Goal: Task Accomplishment & Management: Manage account settings

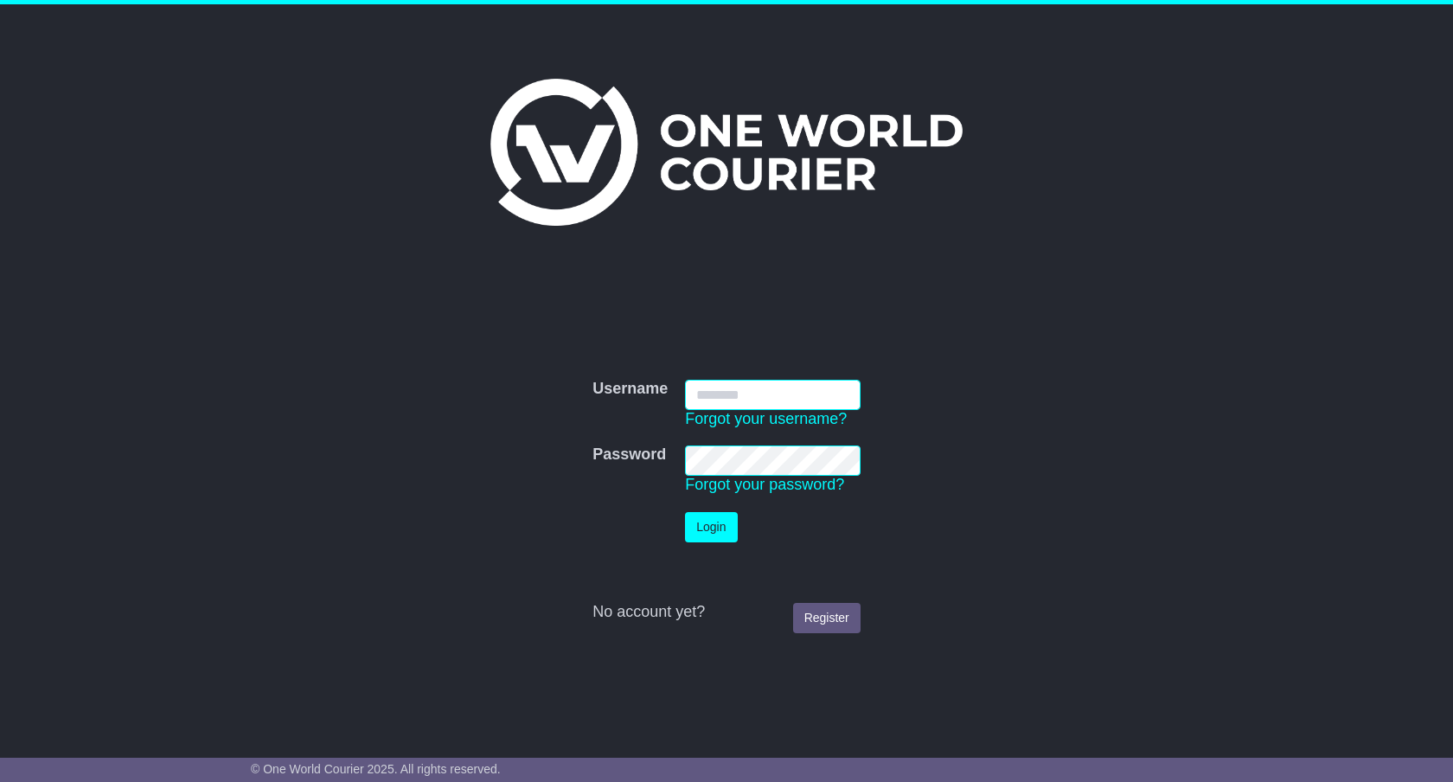
click at [779, 385] on input "Username" at bounding box center [773, 395] width 176 height 30
type input "*******"
click at [719, 526] on button "Login" at bounding box center [711, 527] width 52 height 30
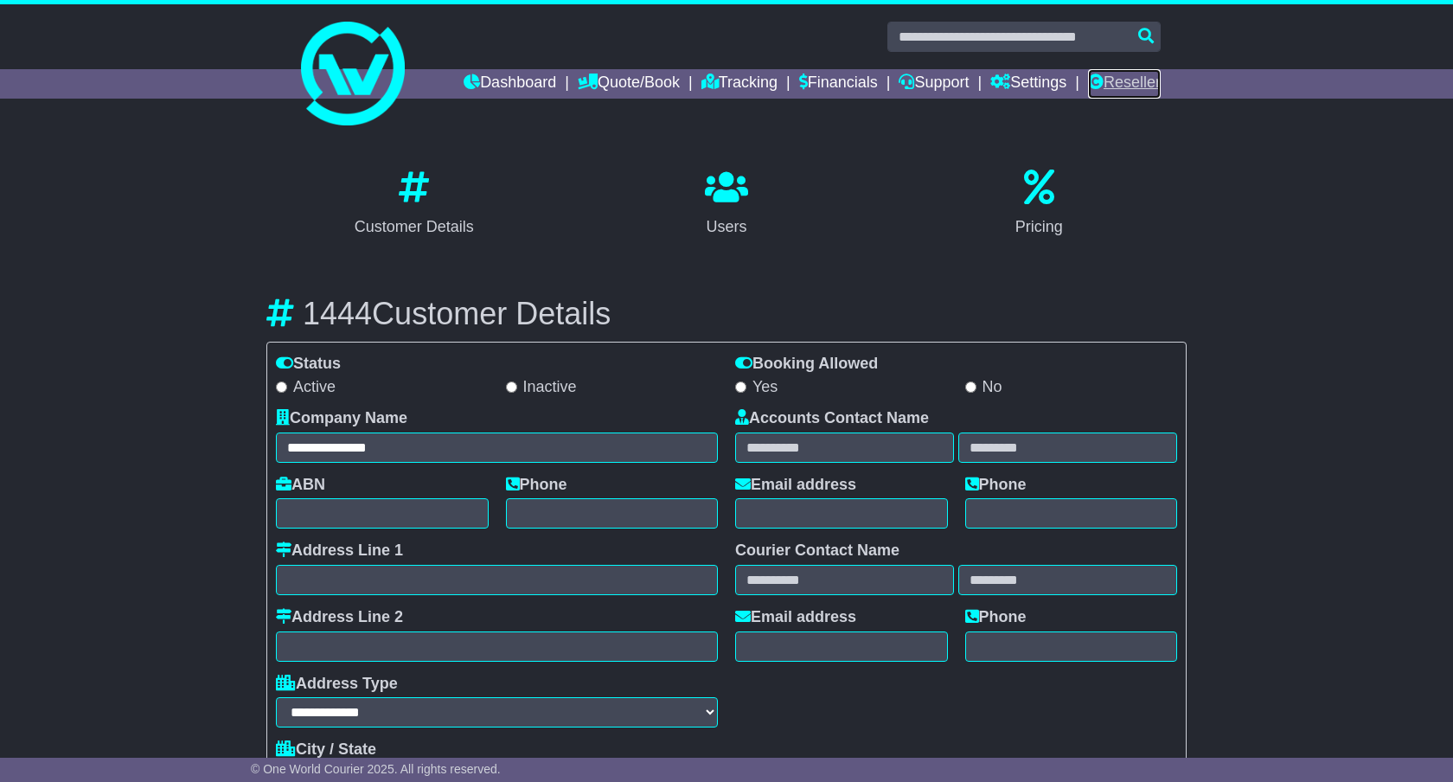
click at [1118, 84] on link "Reseller" at bounding box center [1124, 83] width 73 height 29
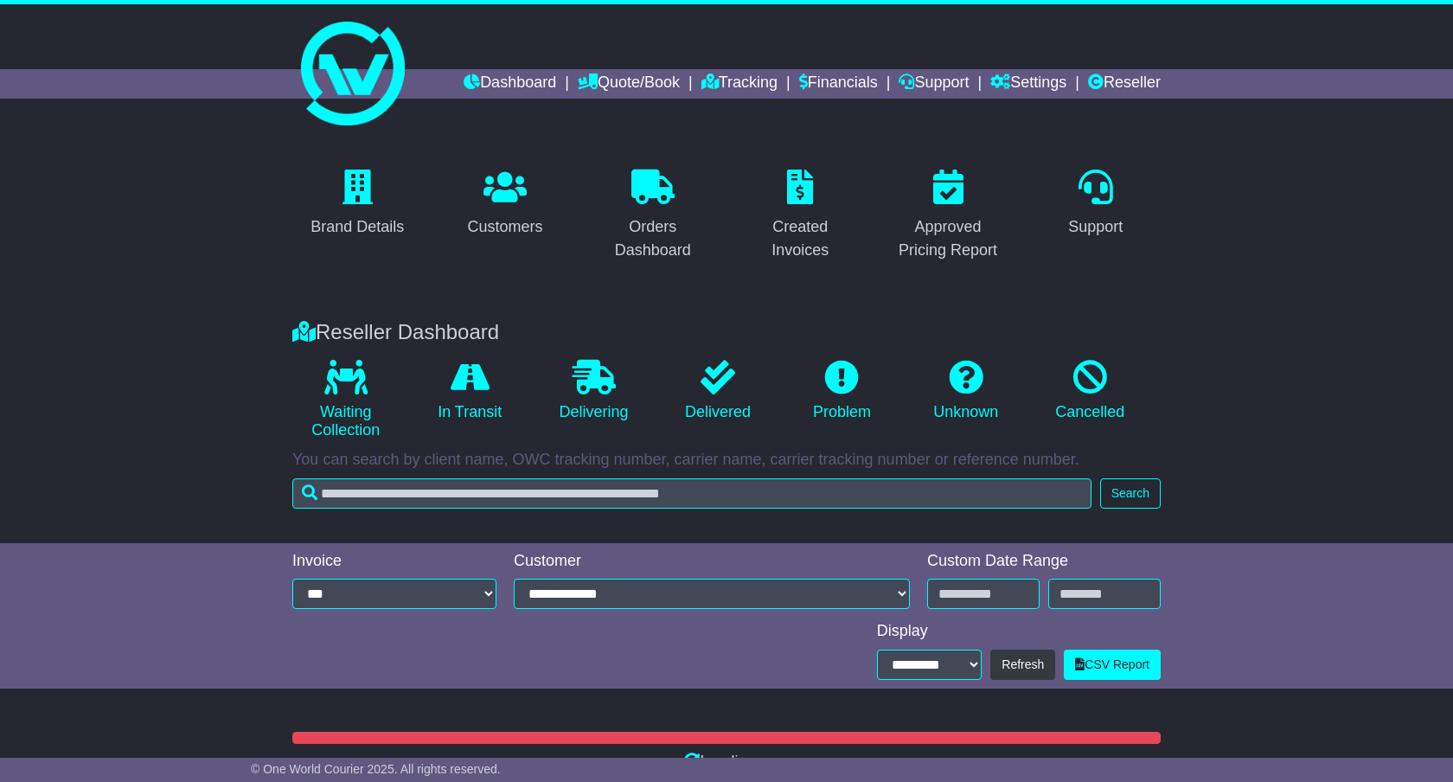
type input "**********"
select select "*"
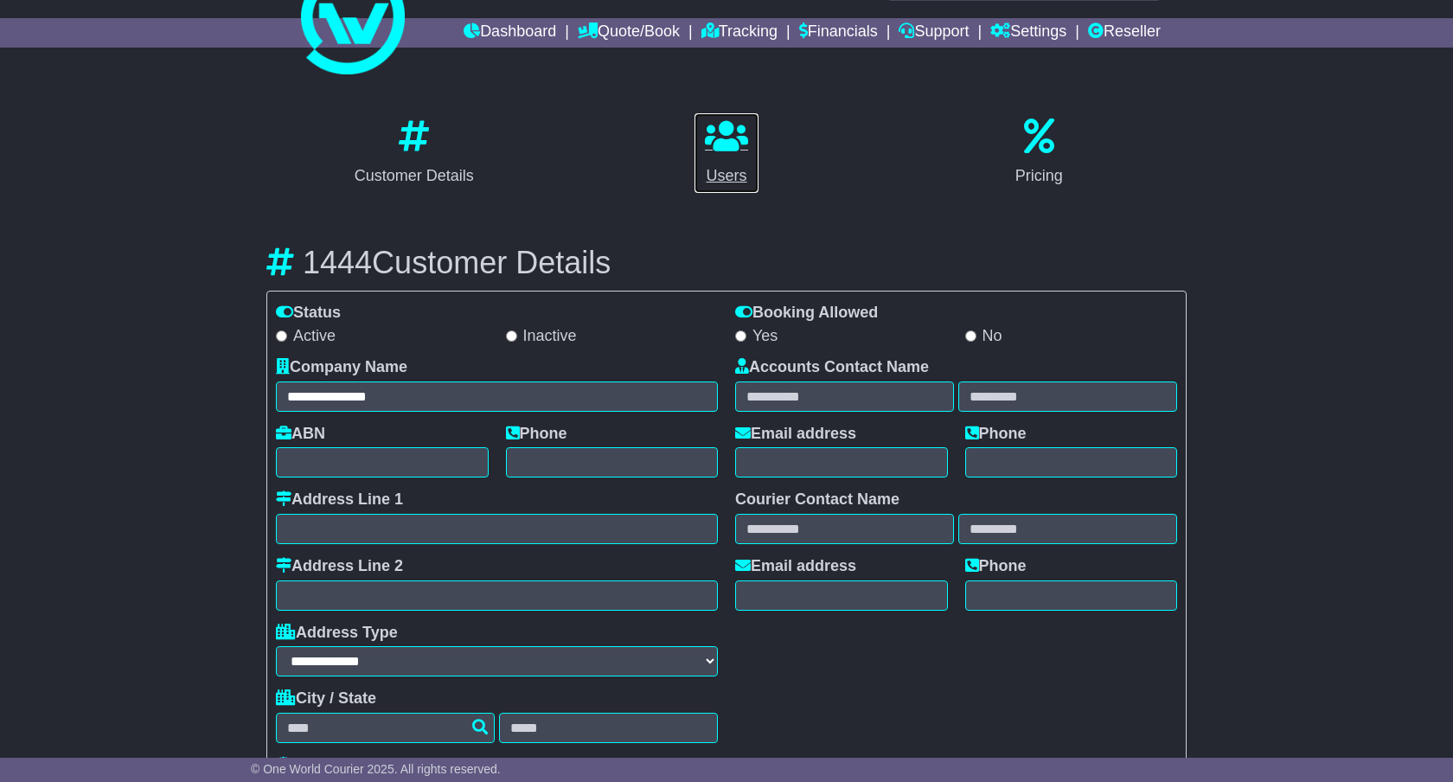
click at [740, 128] on icon at bounding box center [726, 136] width 43 height 35
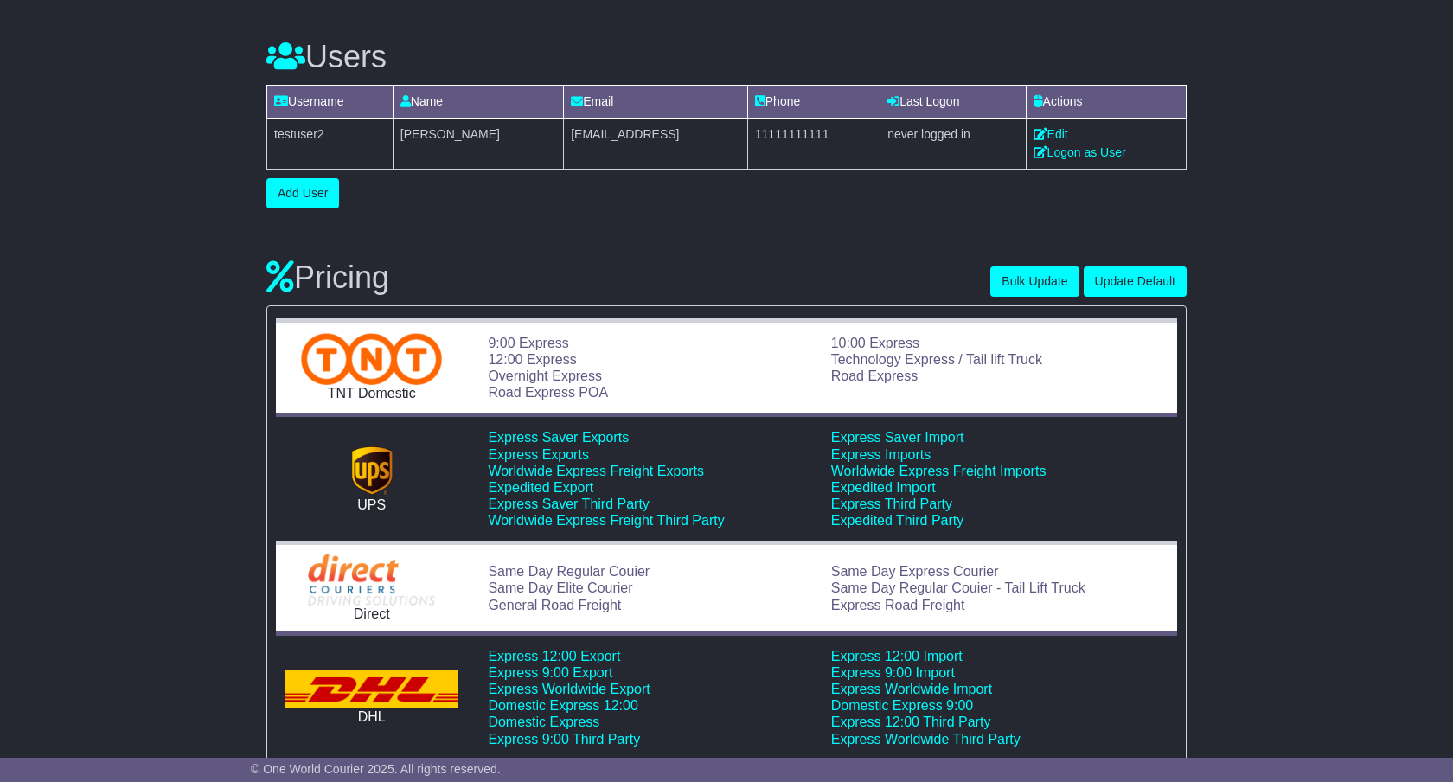
scroll to position [939, 0]
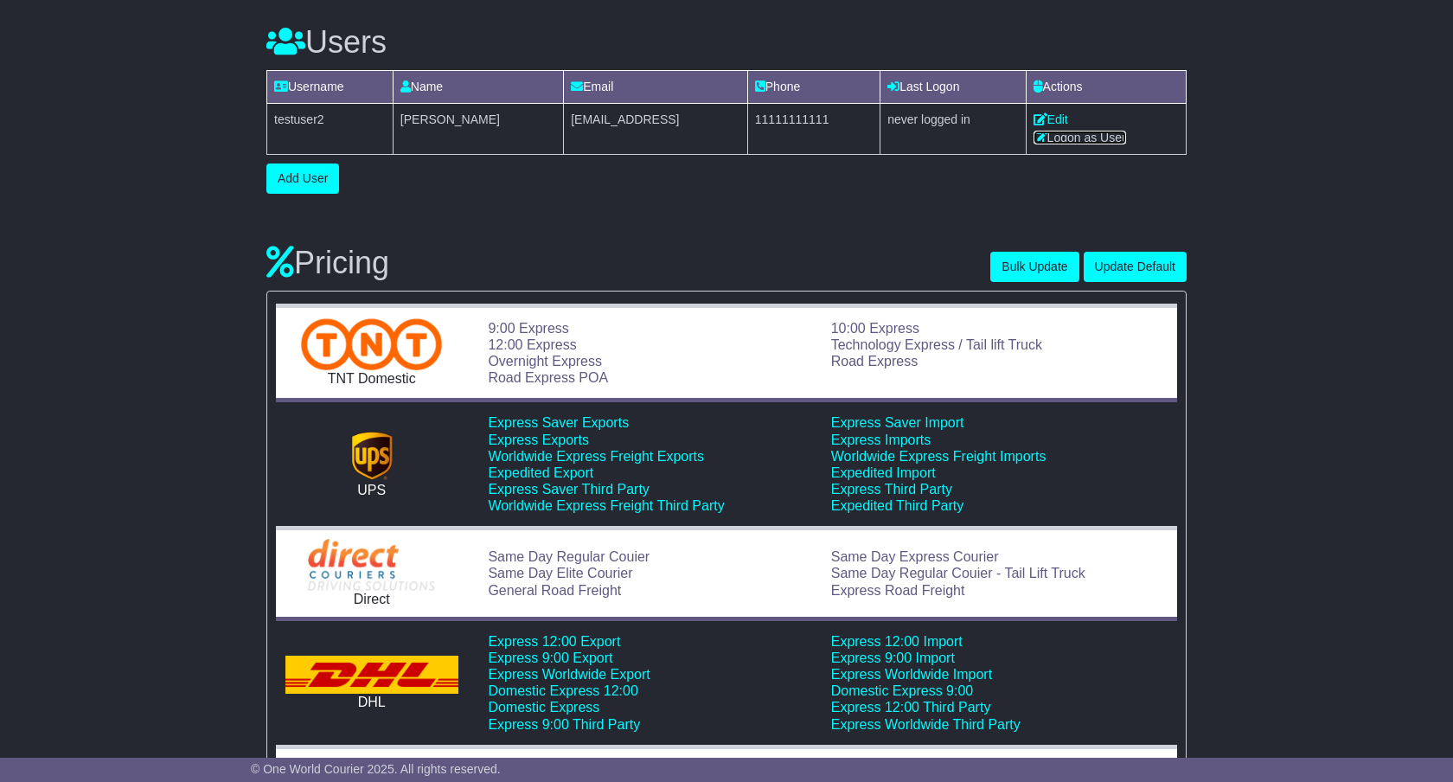
click at [1094, 138] on link "Logon as User" at bounding box center [1080, 138] width 93 height 14
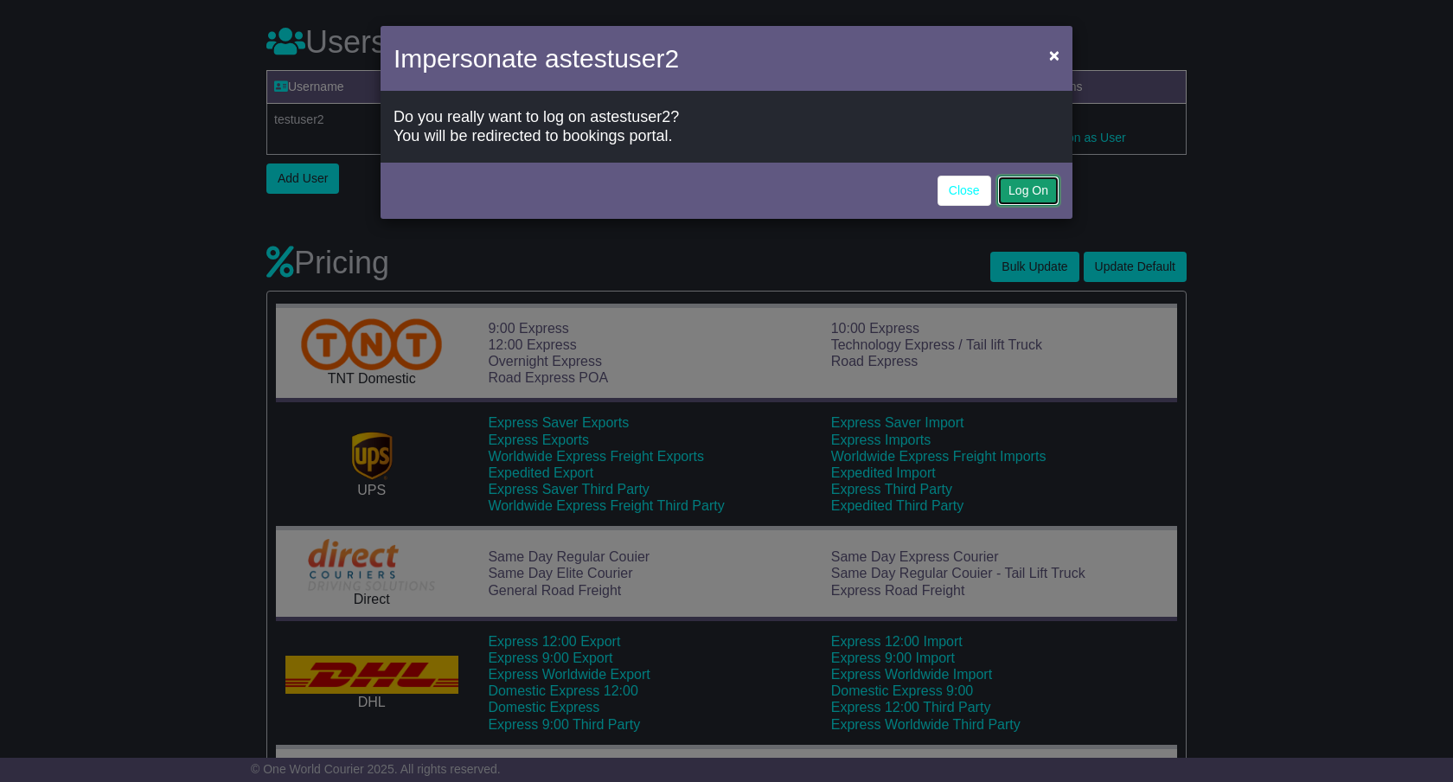
click at [1032, 186] on button "Log On" at bounding box center [1028, 191] width 62 height 30
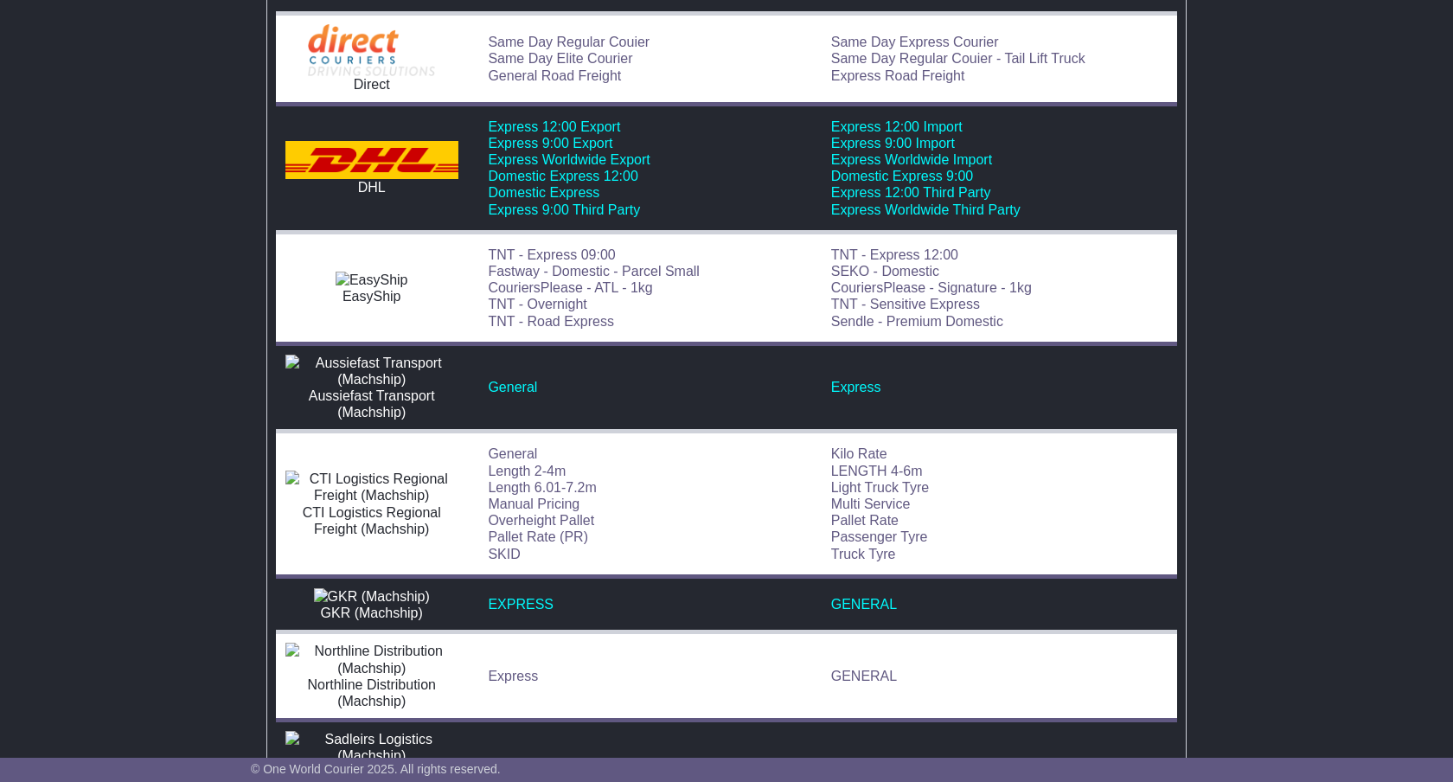
scroll to position [0, 0]
